Goal: Check status: Check status

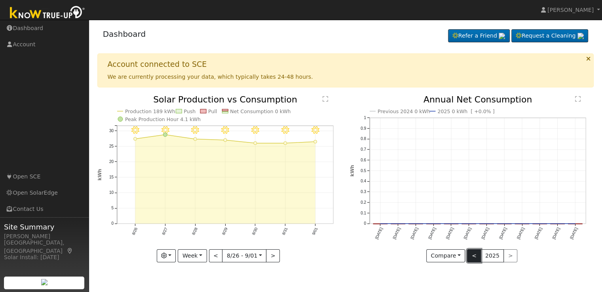
click at [476, 254] on button "<" at bounding box center [474, 256] width 14 height 13
click at [507, 257] on button ">" at bounding box center [511, 256] width 14 height 13
click at [216, 257] on button "<" at bounding box center [216, 256] width 14 height 13
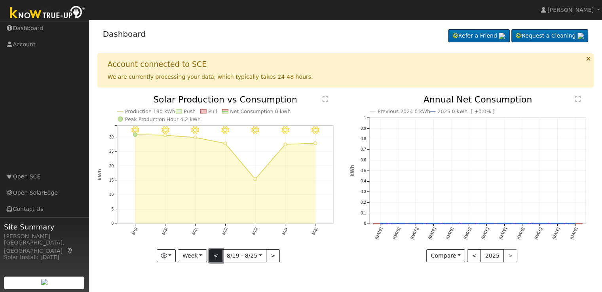
click at [215, 254] on button "<" at bounding box center [216, 256] width 14 height 13
type input "[DATE]"
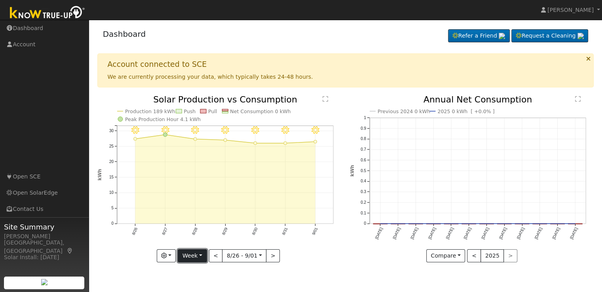
click at [206, 257] on button "Week" at bounding box center [192, 256] width 29 height 13
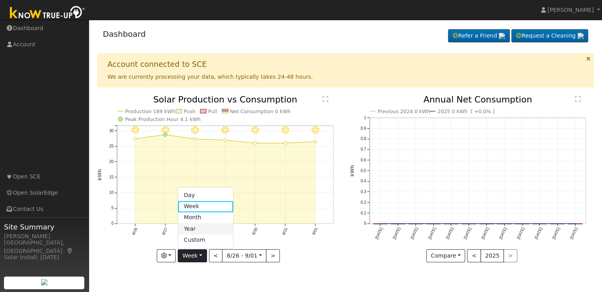
click at [208, 225] on link "Year" at bounding box center [205, 228] width 55 height 11
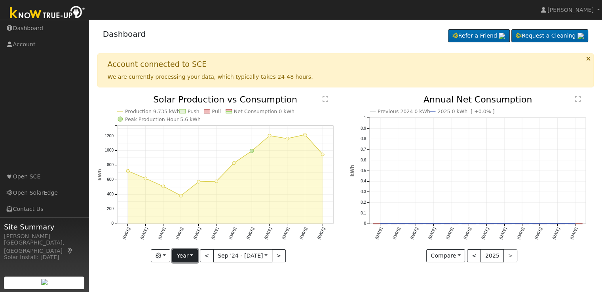
click at [192, 254] on button "Year" at bounding box center [184, 256] width 25 height 13
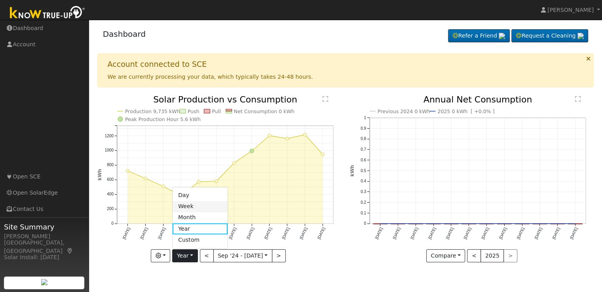
click at [199, 207] on link "Week" at bounding box center [200, 206] width 55 height 11
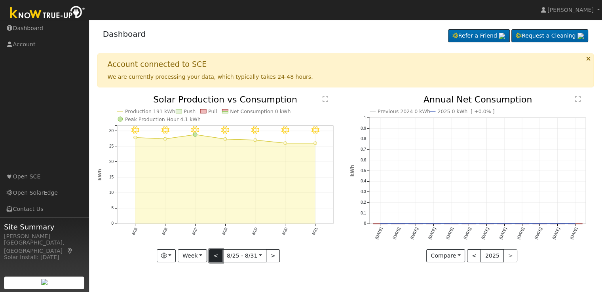
click at [216, 254] on button "<" at bounding box center [216, 256] width 14 height 13
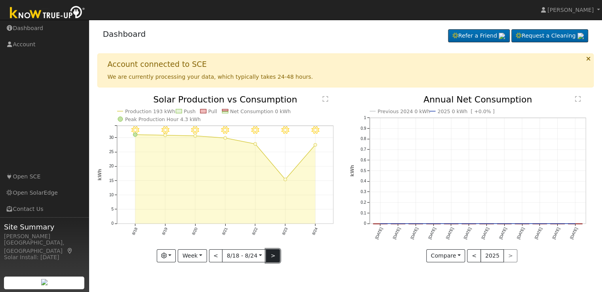
click at [270, 256] on button ">" at bounding box center [273, 256] width 14 height 13
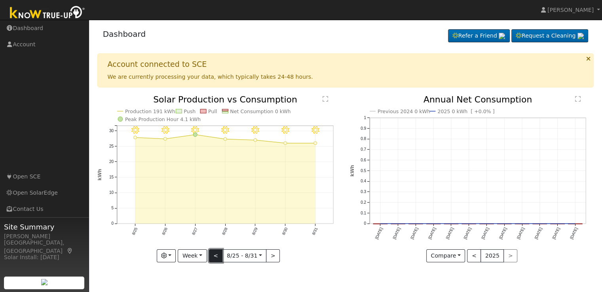
click at [215, 252] on button "<" at bounding box center [216, 256] width 14 height 13
type input "2025-08-04"
